Goal: Find specific page/section: Find specific page/section

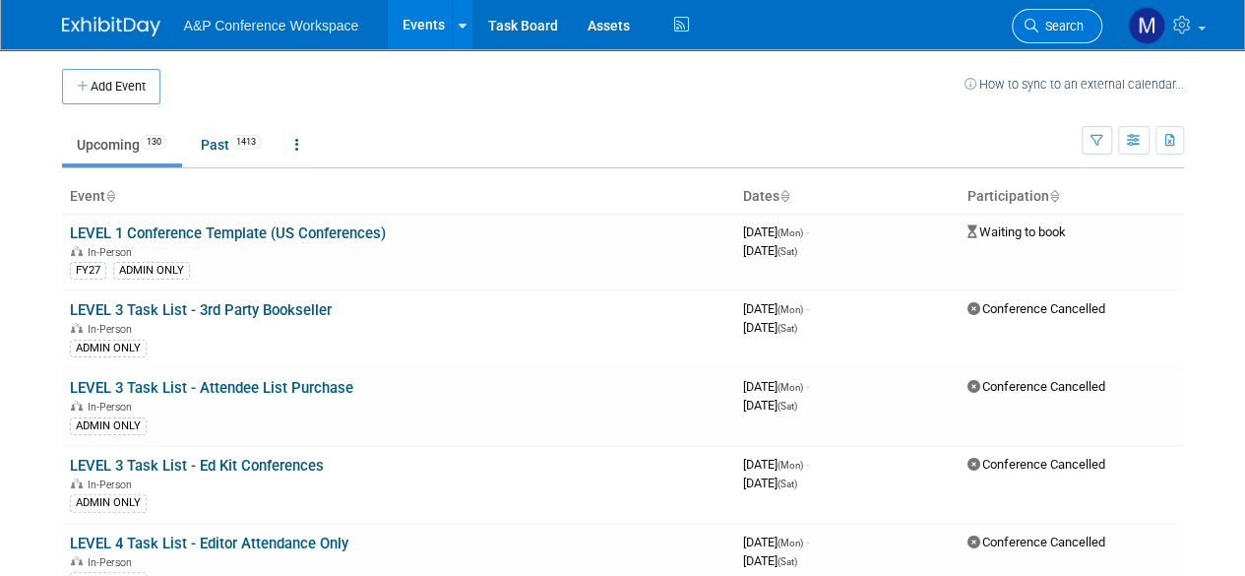
click at [1060, 26] on span "Search" at bounding box center [1060, 26] width 45 height 15
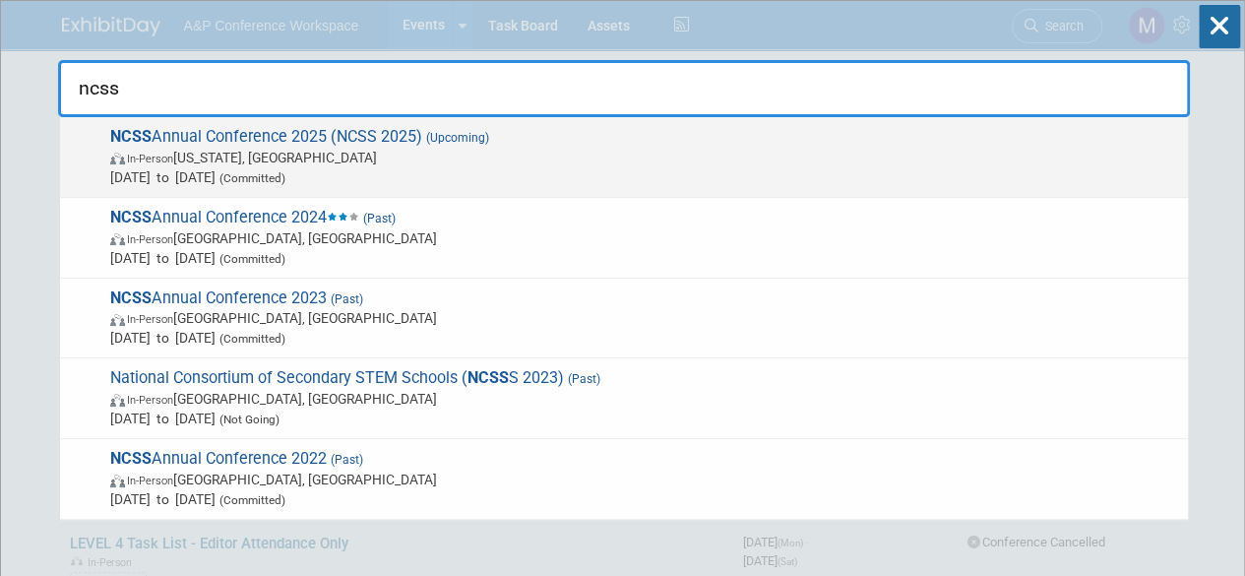
type input "ncss"
click at [201, 133] on span "NCSS Annual Conference 2025 (NCSS 2025) (Upcoming) In-Person [US_STATE], [GEOGR…" at bounding box center [641, 157] width 1074 height 60
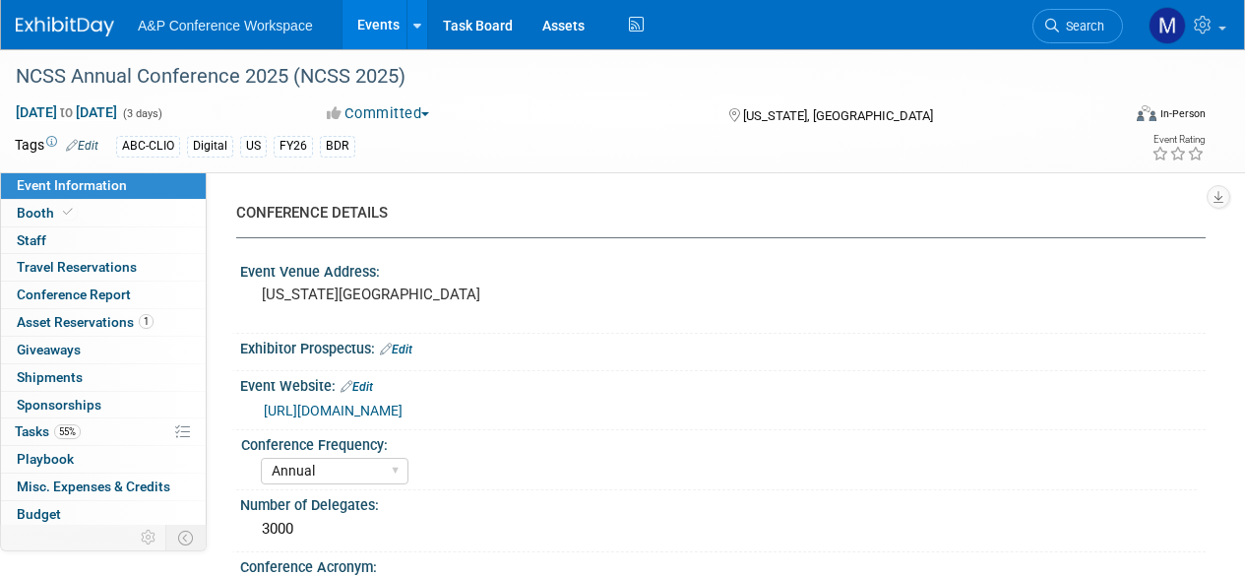
select select "Annual"
select select "Level 1"
select select "In-Person Booth"
select select "Schools"
select select "Bloomsbury Digital Resources"
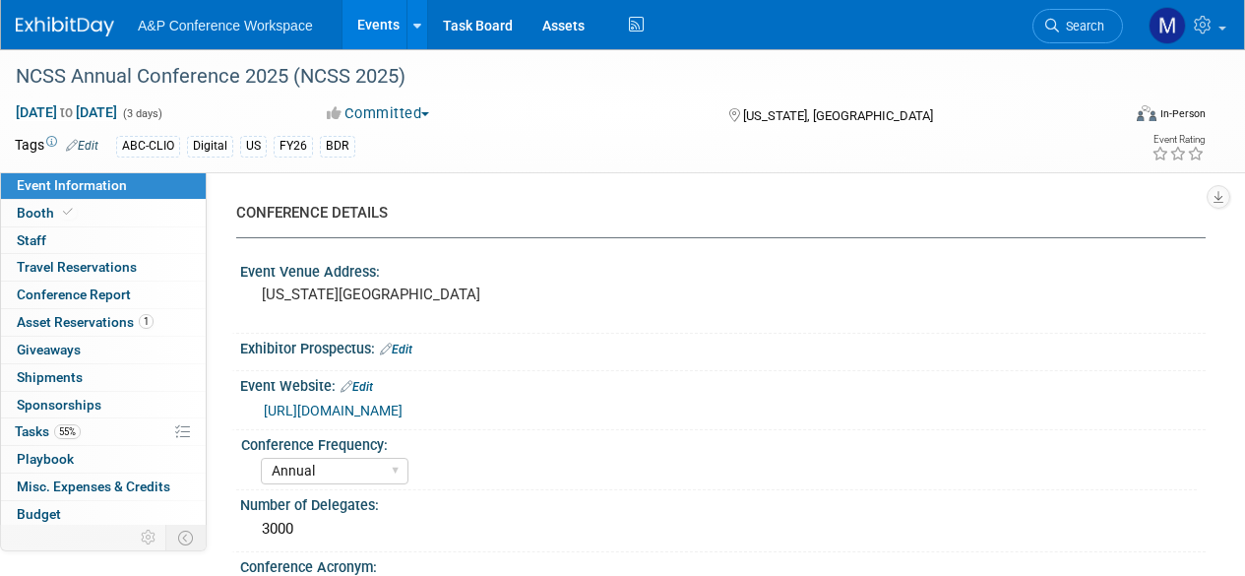
select select "Anne Weston"
select select "Mark Strong"
select select "Rosalie Love"
select select "Brand/Subject Presence​"
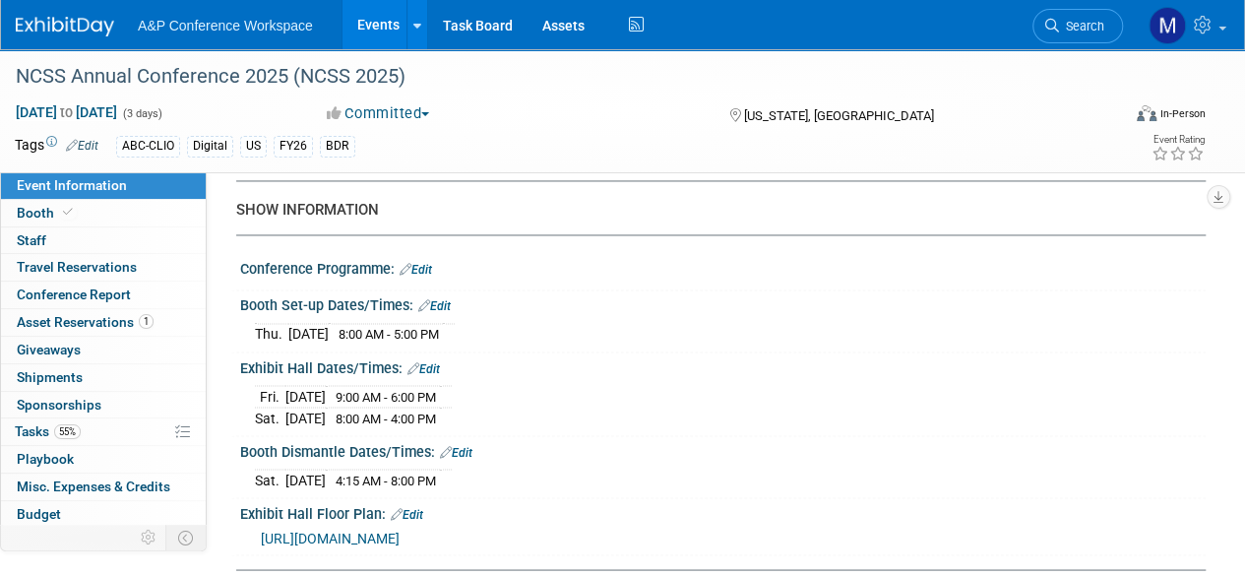
scroll to position [1574, 0]
